Goal: Information Seeking & Learning: Understand process/instructions

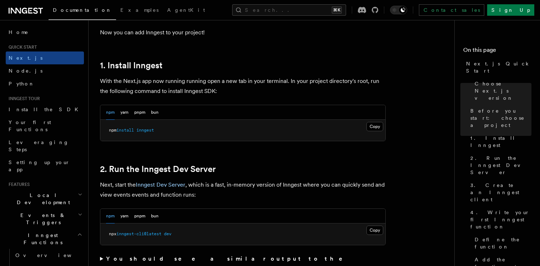
scroll to position [381, 0]
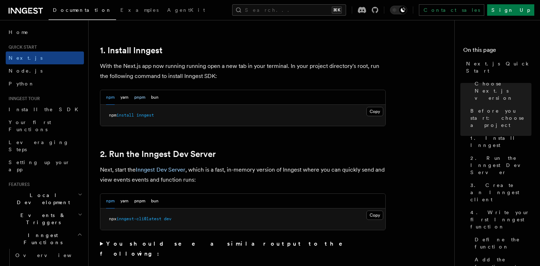
click at [138, 96] on button "pnpm" at bounding box center [139, 97] width 11 height 15
click at [140, 112] on span "inngest" at bounding box center [137, 114] width 17 height 5
copy article "pnpm add inngest"
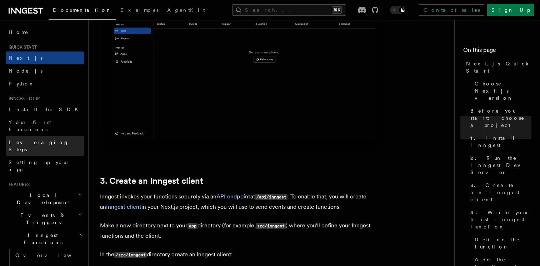
scroll to position [784, 0]
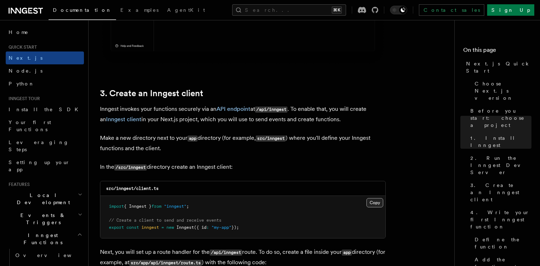
click at [377, 202] on button "Copy Copied" at bounding box center [374, 202] width 17 height 9
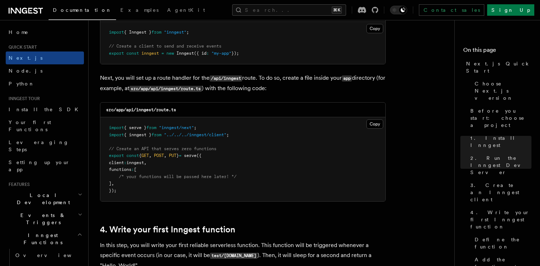
scroll to position [958, 0]
click at [376, 123] on button "Copy Copied" at bounding box center [374, 123] width 17 height 9
click at [372, 121] on button "Copy Copied" at bounding box center [374, 123] width 17 height 9
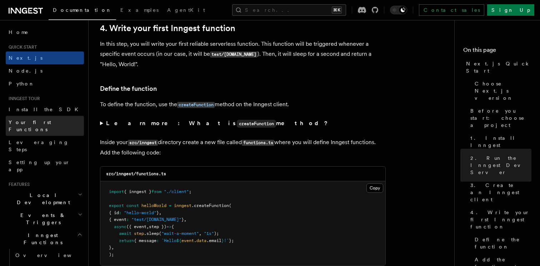
scroll to position [1186, 0]
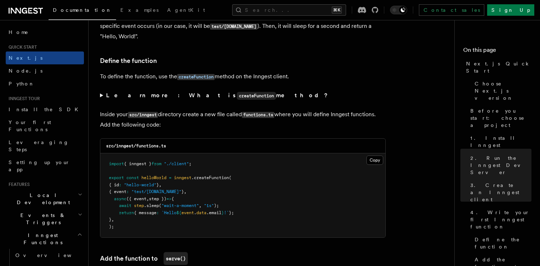
click at [153, 144] on code "src/inngest/functions.ts" at bounding box center [136, 145] width 60 height 5
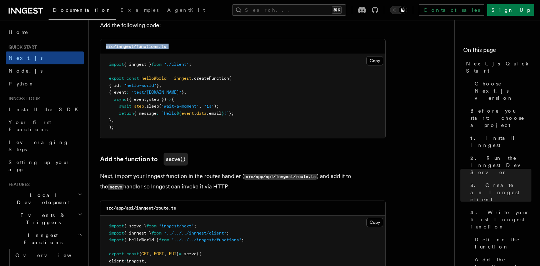
scroll to position [1285, 0]
click at [144, 107] on span ".sleep" at bounding box center [151, 106] width 15 height 5
click at [143, 105] on span "step" at bounding box center [139, 106] width 10 height 5
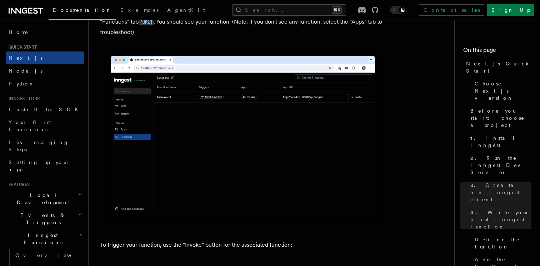
scroll to position [1722, 0]
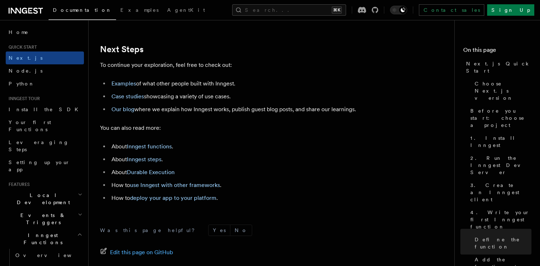
scroll to position [4475, 0]
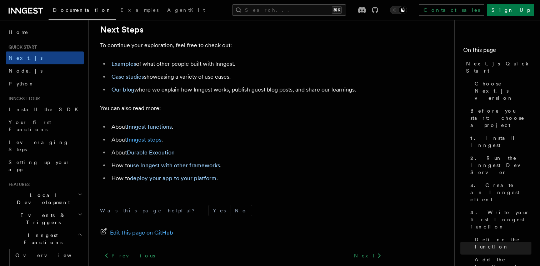
click at [152, 143] on link "Inngest steps" at bounding box center [144, 139] width 35 height 7
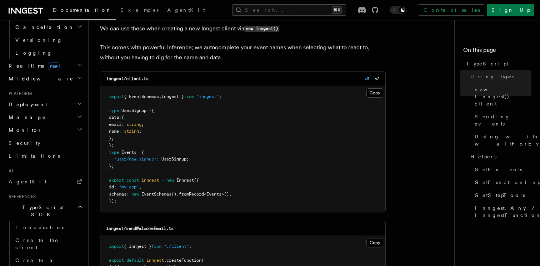
scroll to position [221, 0]
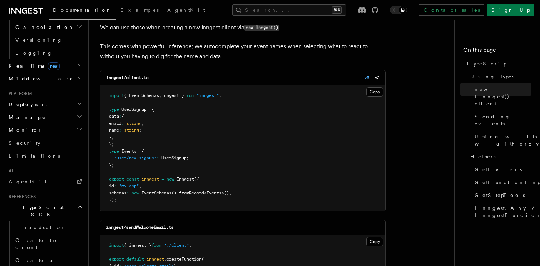
click at [178, 158] on span "UserSignup" at bounding box center [173, 157] width 25 height 5
click at [371, 90] on button "Copy Copied" at bounding box center [374, 91] width 17 height 9
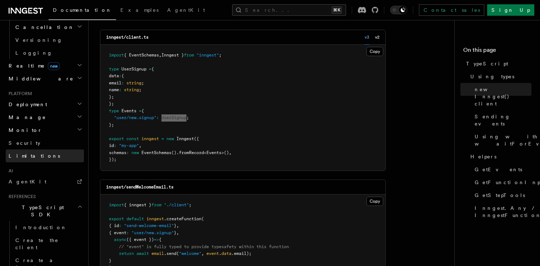
scroll to position [260, 0]
click at [148, 56] on span "{ EventSchemas" at bounding box center [141, 56] width 35 height 5
copy span "EventSchemas"
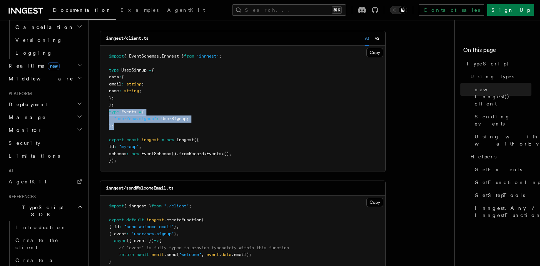
drag, startPoint x: 124, startPoint y: 127, endPoint x: 107, endPoint y: 112, distance: 22.8
click at [107, 112] on pre "import { EventSchemas , Inngest } from "inngest" ; type UserSignup = { data : {…" at bounding box center [242, 109] width 285 height 126
copy code "type Events = { "user/new.signup" : UserSignup ; };"
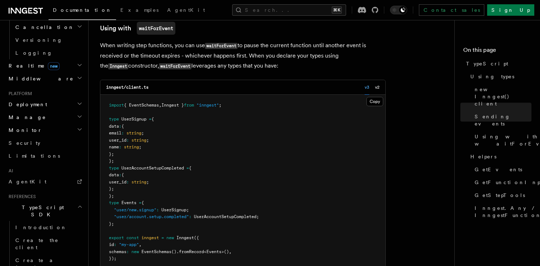
scroll to position [776, 0]
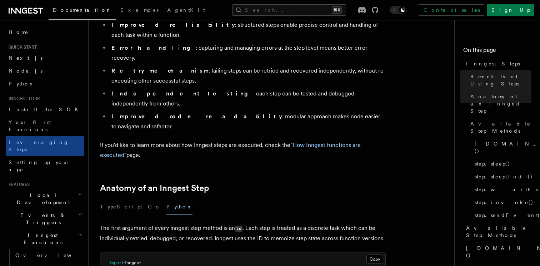
scroll to position [248, 0]
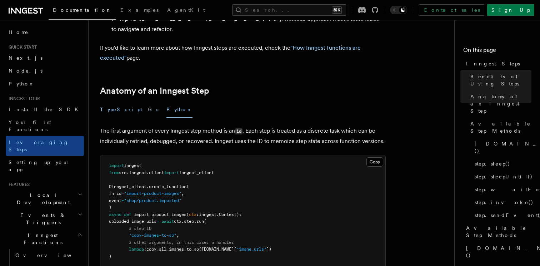
click at [116, 101] on button "TypeScript" at bounding box center [121, 109] width 42 height 16
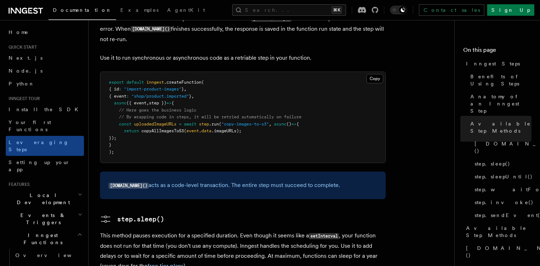
scroll to position [569, 0]
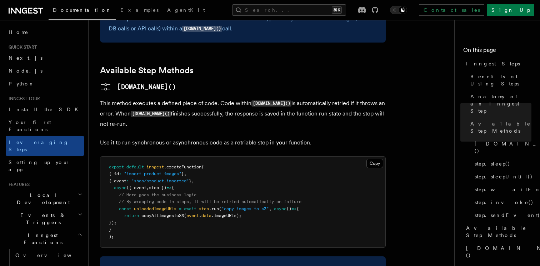
click at [164, 164] on span "inngest" at bounding box center [154, 166] width 17 height 5
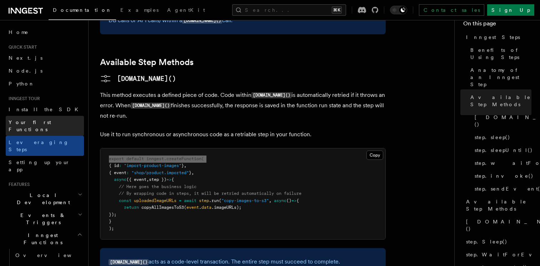
scroll to position [576, 0]
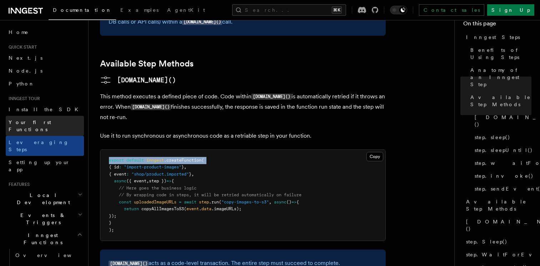
click at [58, 123] on link "Your first Functions" at bounding box center [45, 126] width 78 height 20
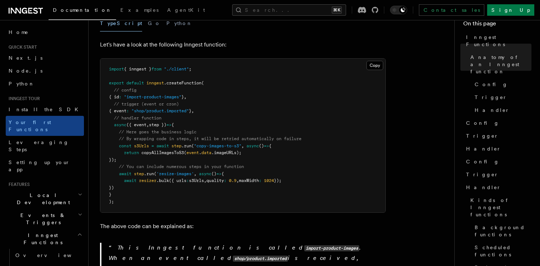
scroll to position [157, 0]
click at [373, 61] on button "Copy Copied" at bounding box center [374, 65] width 17 height 9
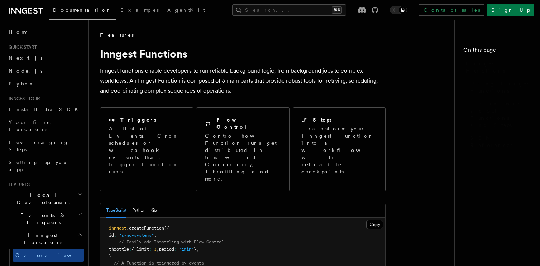
click at [112, 225] on span "inngest" at bounding box center [117, 227] width 17 height 5
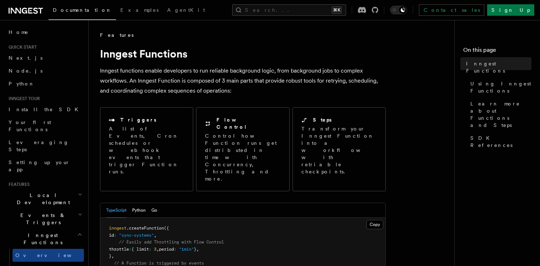
scroll to position [485, 0]
